Goal: Use online tool/utility: Utilize a website feature to perform a specific function

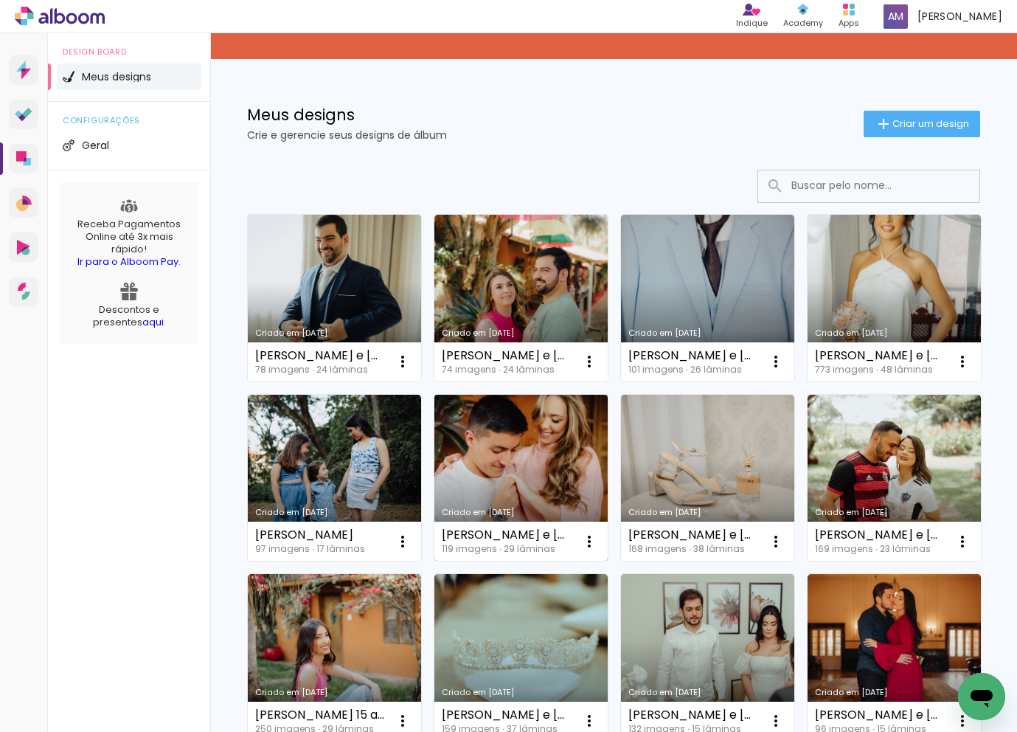
scroll to position [55, 0]
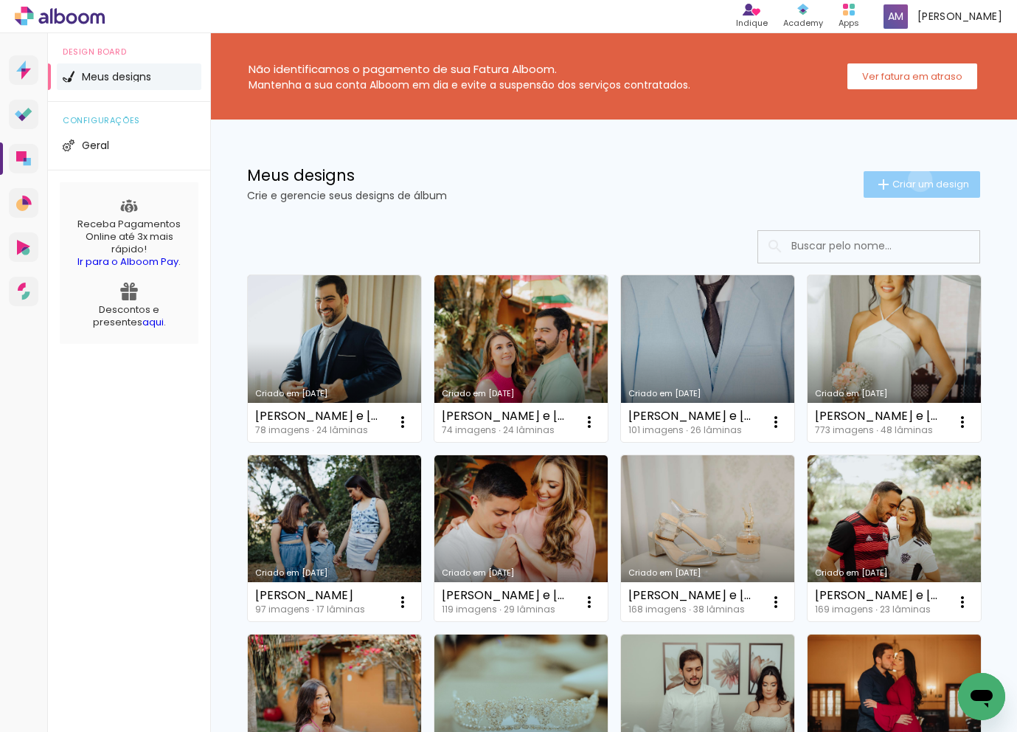
click at [918, 179] on span "Criar um design" at bounding box center [931, 184] width 77 height 10
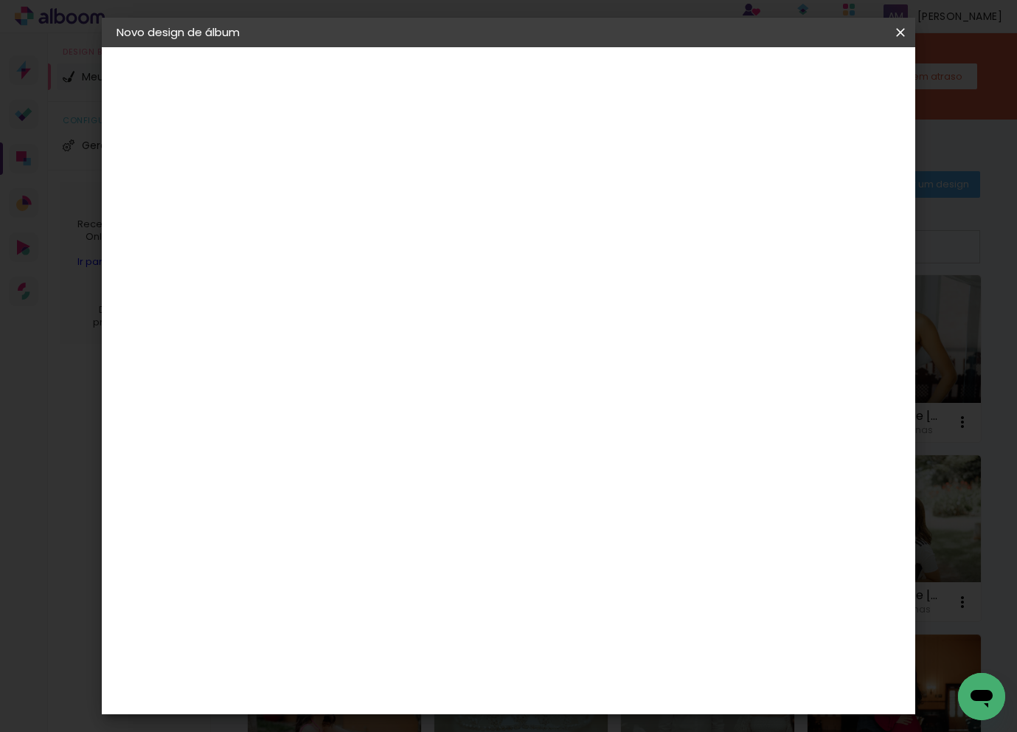
click at [358, 191] on input at bounding box center [358, 198] width 0 height 23
type input "Maria Carolina Borges Rocha e Régis da Silva Rios"
type paper-input "Maria Carolina Borges Rocha e Régis da Silva Rios"
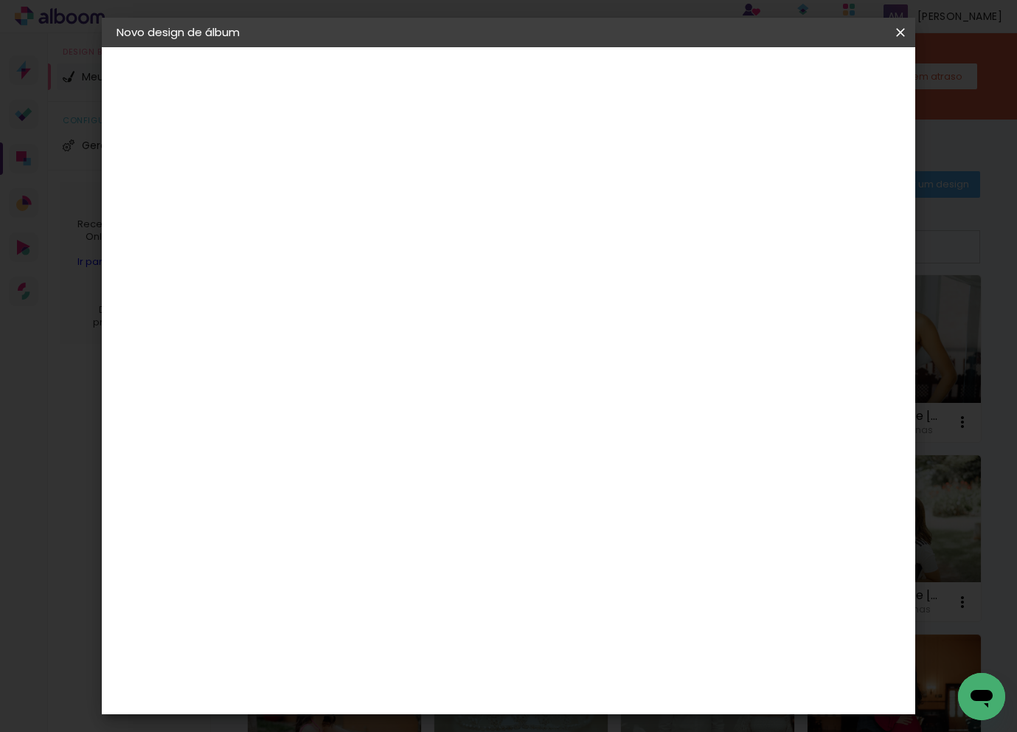
click at [0, 0] on slot "Avançar" at bounding box center [0, 0] width 0 height 0
click at [233, 113] on paper-button "Maria Carolina Borges Rocha e Régis da Silva Rios" at bounding box center [198, 109] width 162 height 30
drag, startPoint x: 618, startPoint y: 203, endPoint x: 775, endPoint y: 210, distance: 156.6
click at [0, 0] on div at bounding box center [0, 0] width 0 height 0
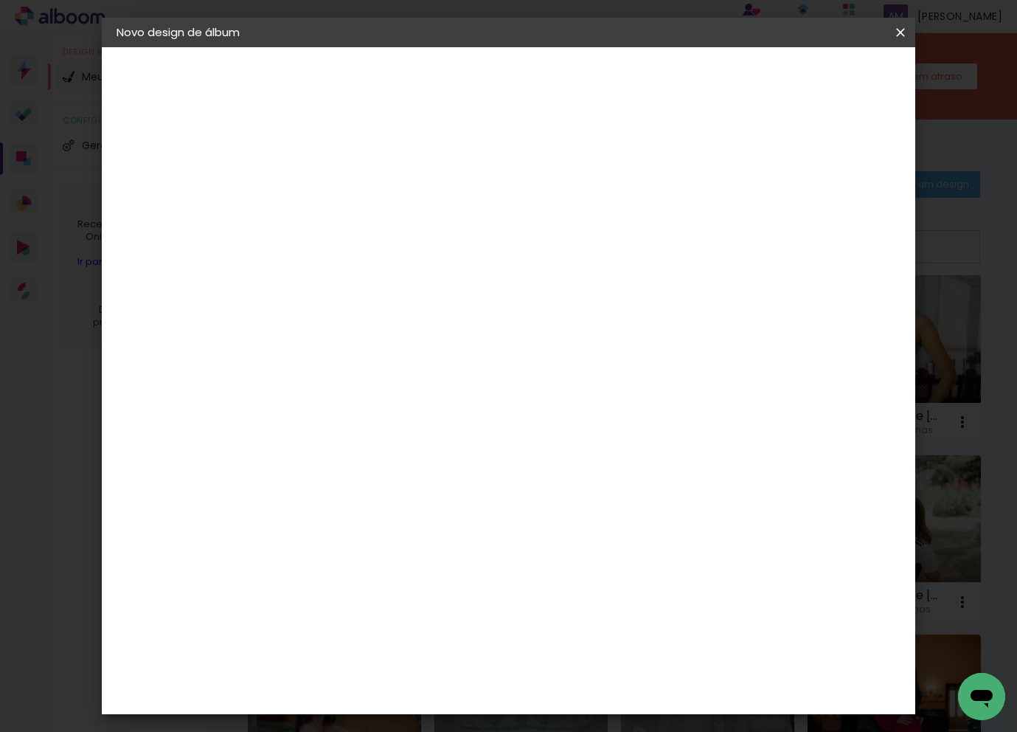
click at [358, 204] on input "Maria Carolina Borges Rocha e Régis da Silva Rios" at bounding box center [358, 198] width 0 height 23
type input "Maria Carolina Borges Rocha e Régis da Silva Rios_Ensaio"
type paper-input "Maria Carolina Borges Rocha e Régis da Silva Rios_Ensaio"
click at [0, 0] on slot "Avançar" at bounding box center [0, 0] width 0 height 0
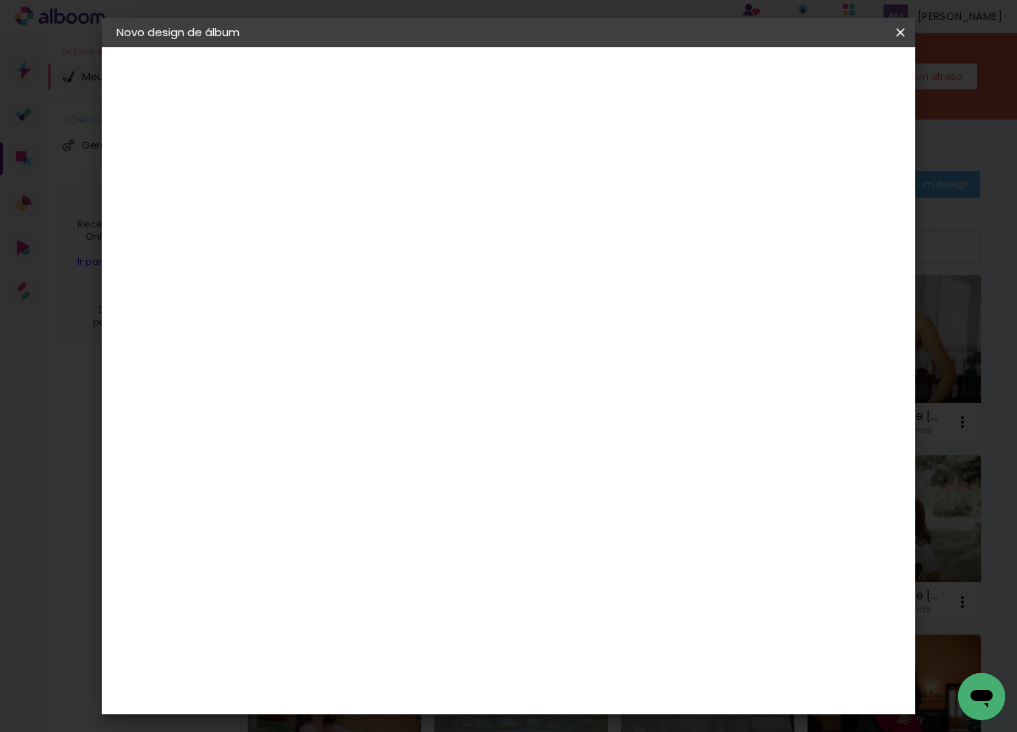
click at [412, 275] on input at bounding box center [395, 281] width 149 height 18
type input "requi"
type paper-input "requi"
click at [421, 322] on paper-item "Requinte" at bounding box center [381, 333] width 130 height 32
click at [0, 0] on slot "Avançar" at bounding box center [0, 0] width 0 height 0
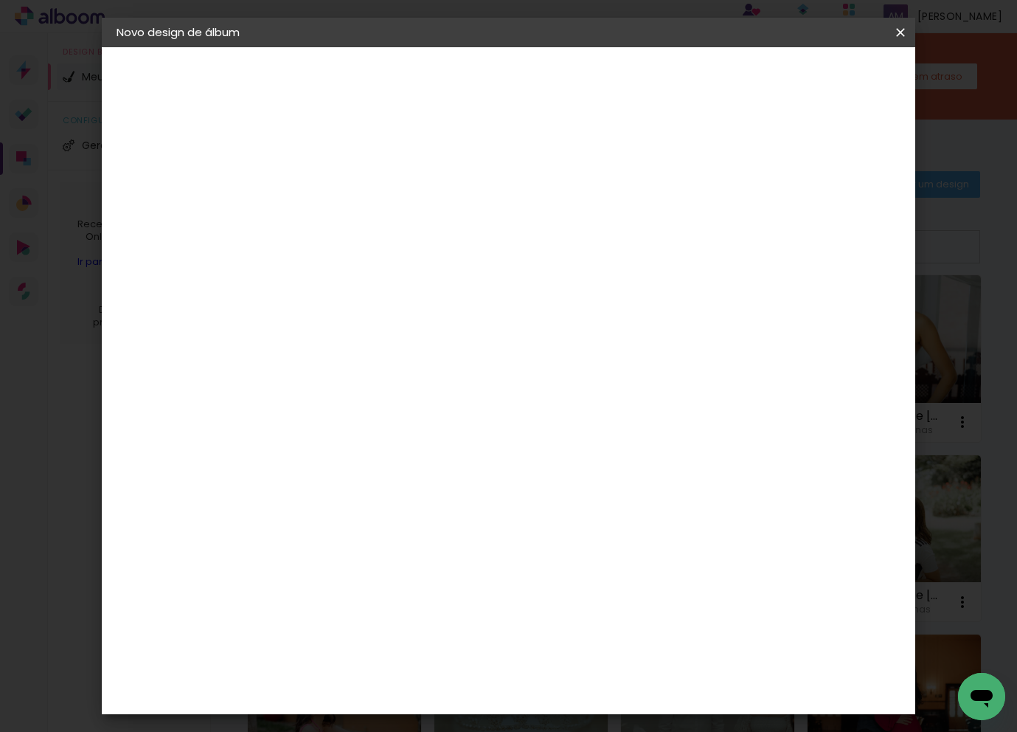
scroll to position [33, 0]
click at [457, 260] on span "20 × 25" at bounding box center [423, 260] width 69 height 30
click at [0, 0] on slot "Avançar" at bounding box center [0, 0] width 0 height 0
click at [736, 165] on div at bounding box center [729, 159] width 13 height 13
type paper-checkbox "on"
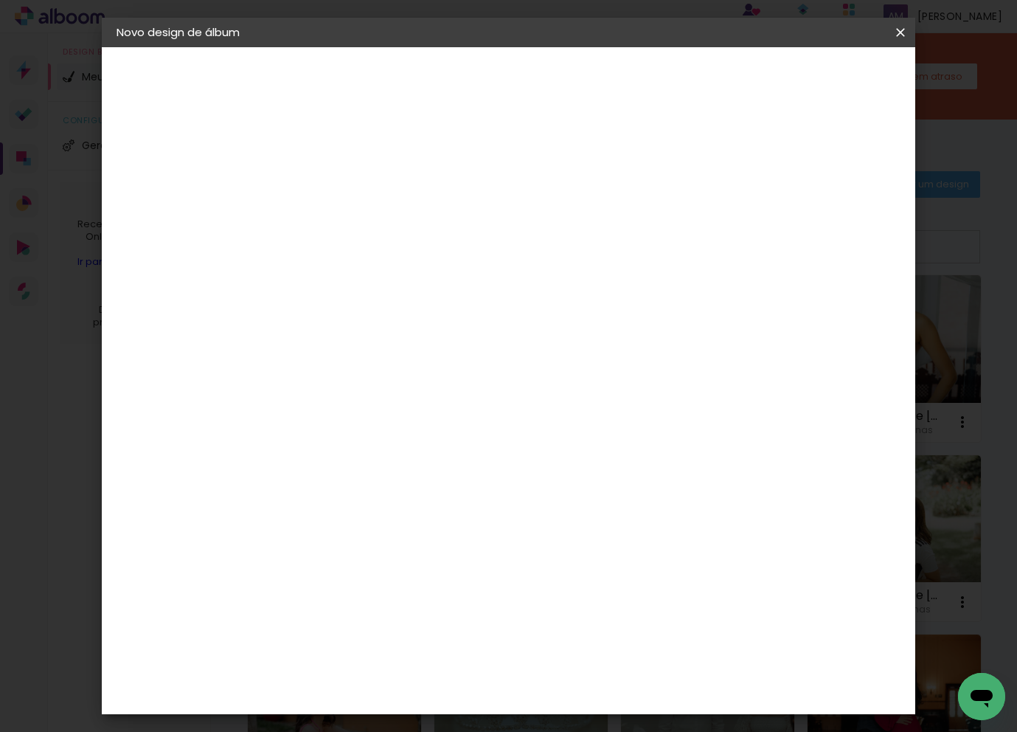
click at [820, 79] on span "Iniciar design" at bounding box center [786, 78] width 67 height 10
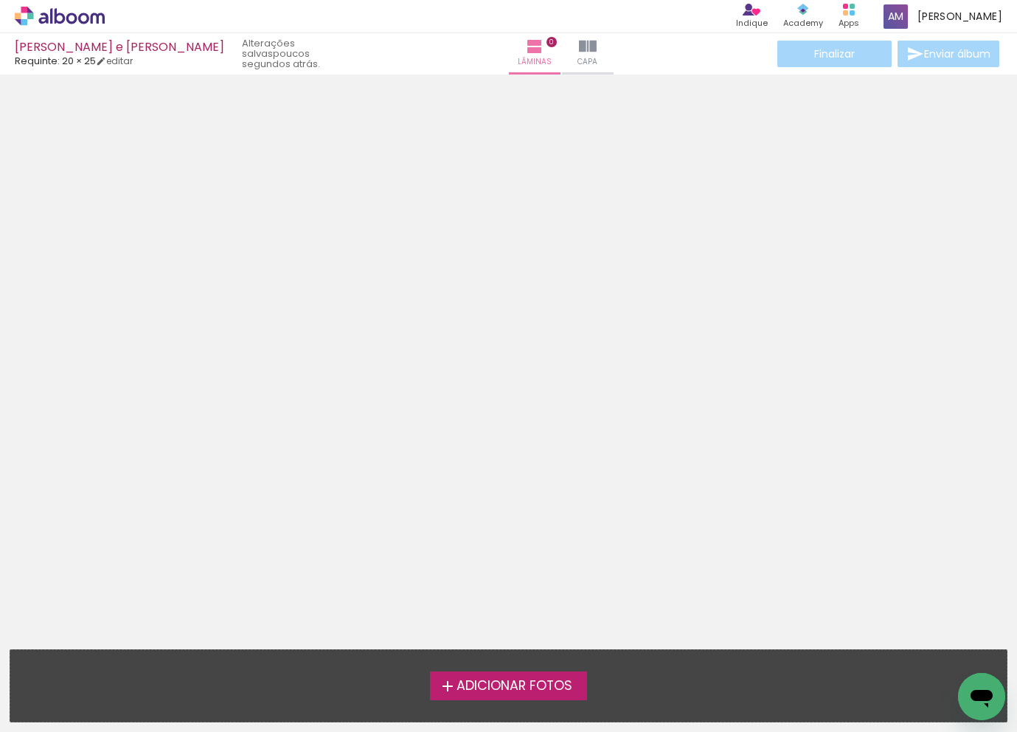
click at [503, 681] on span "Adicionar Fotos" at bounding box center [515, 686] width 116 height 13
click at [0, 0] on input "file" at bounding box center [0, 0] width 0 height 0
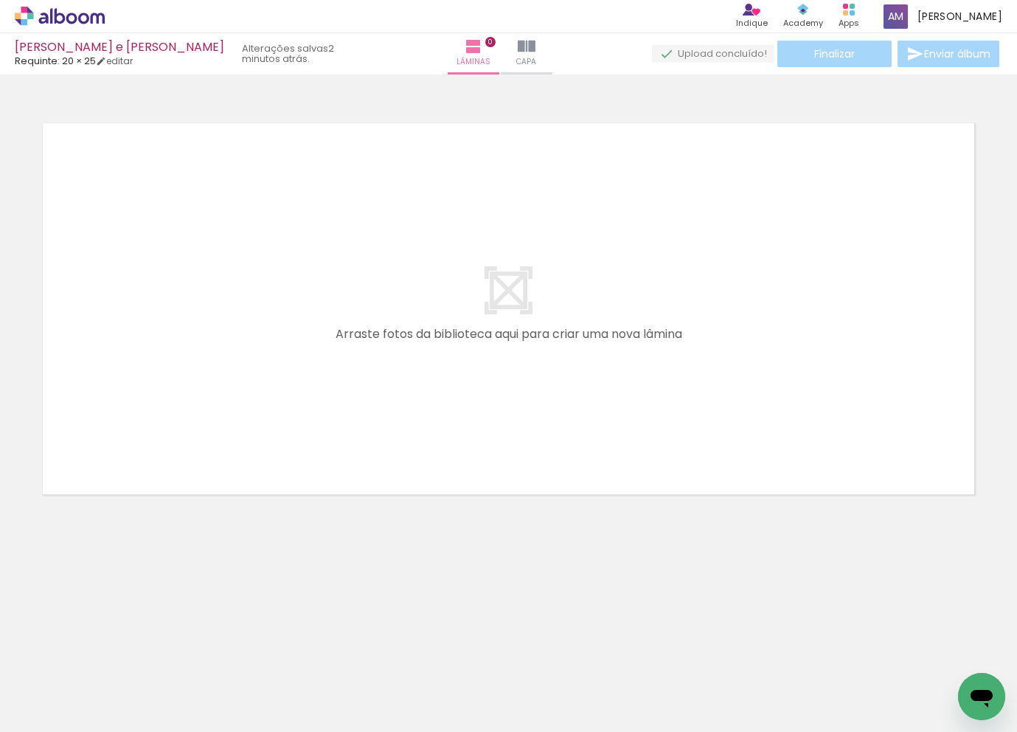
click at [727, 103] on div at bounding box center [508, 290] width 1017 height 421
click at [66, 706] on span "Adicionar Fotos" at bounding box center [52, 712] width 44 height 16
click at [0, 0] on input "file" at bounding box center [0, 0] width 0 height 0
